Goal: Task Accomplishment & Management: Complete application form

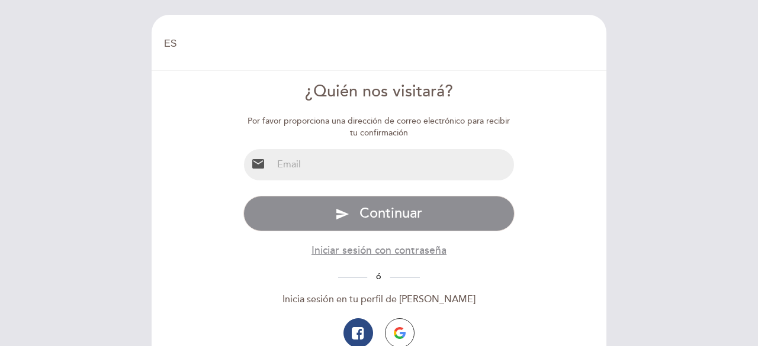
select select "es"
click at [288, 158] on input "email" at bounding box center [393, 164] width 242 height 31
type input "[EMAIL_ADDRESS][DOMAIN_NAME]"
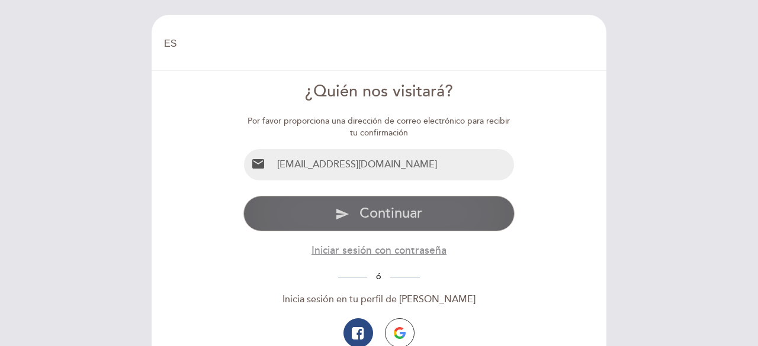
click at [393, 216] on span "Continuar" at bounding box center [390, 213] width 63 height 17
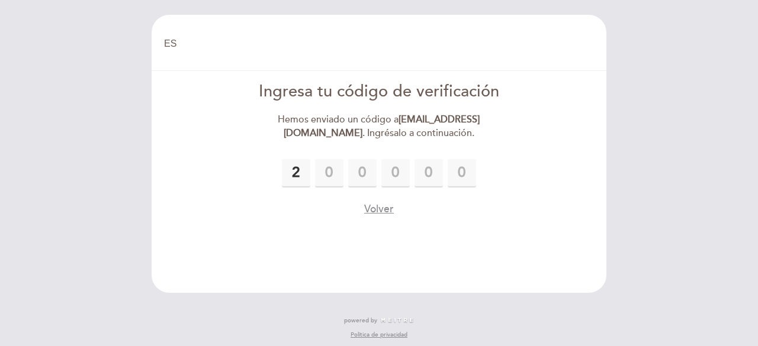
type input "2"
type input "1"
type input "4"
type input "9"
type input "3"
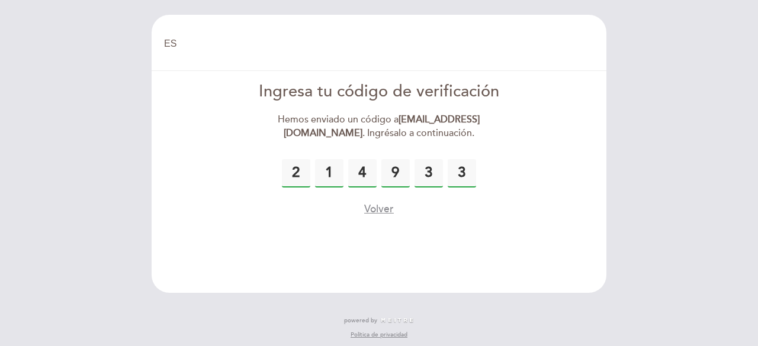
type input "3"
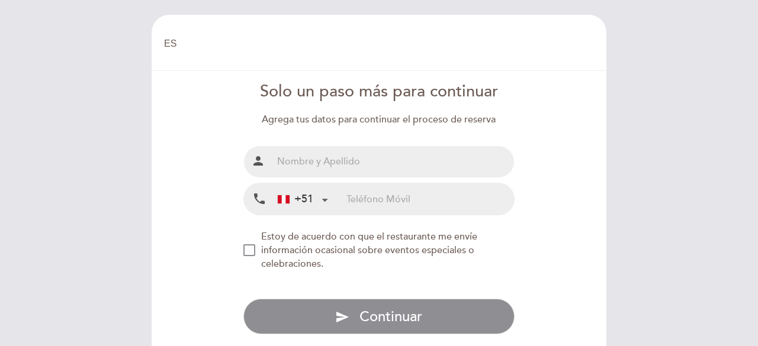
click at [333, 152] on input "text" at bounding box center [393, 161] width 242 height 31
type input "[PERSON_NAME]"
click at [353, 200] on input "tel" at bounding box center [430, 199] width 168 height 31
type input "980364820"
click at [253, 245] on div "NEW_MODAL_AGREE_RESTAURANT_SEND_OCCASIONAL_INFO" at bounding box center [249, 251] width 12 height 12
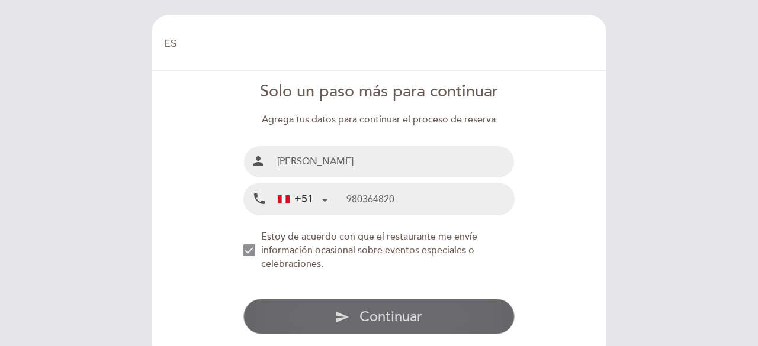
click at [394, 314] on span "Continuar" at bounding box center [390, 316] width 63 height 17
